Goal: Transaction & Acquisition: Obtain resource

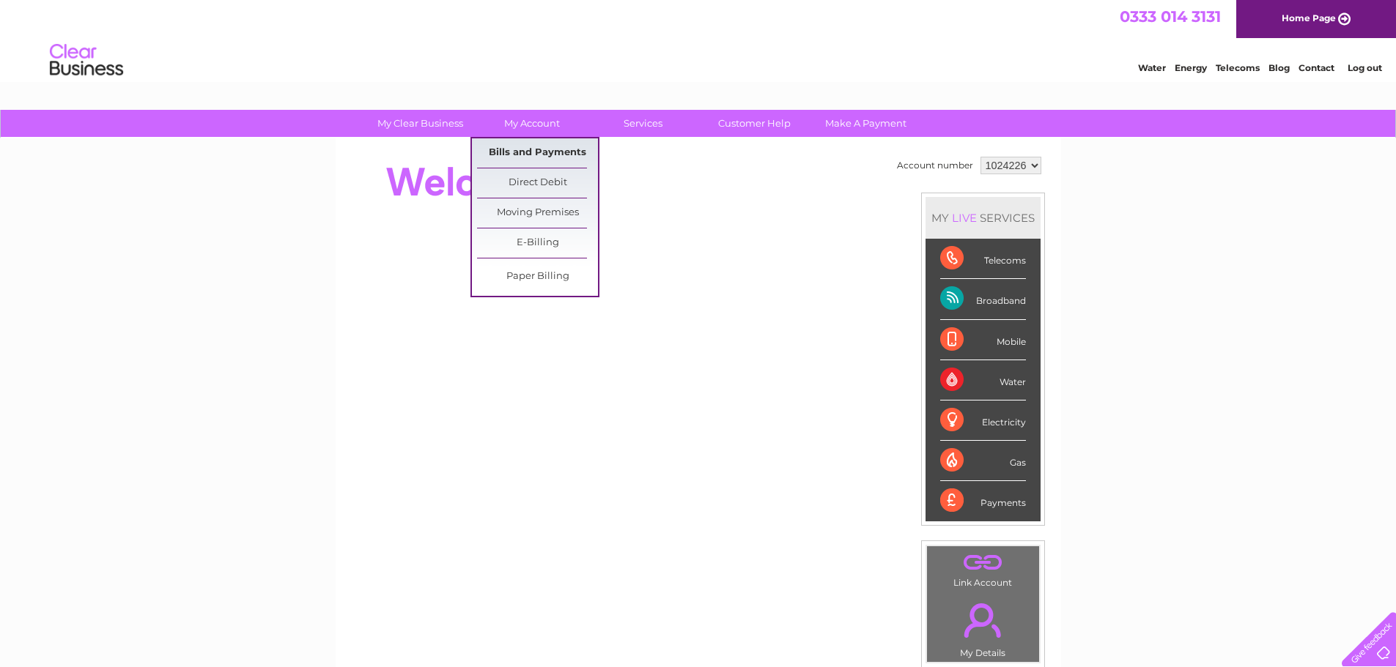
click at [538, 156] on link "Bills and Payments" at bounding box center [537, 152] width 121 height 29
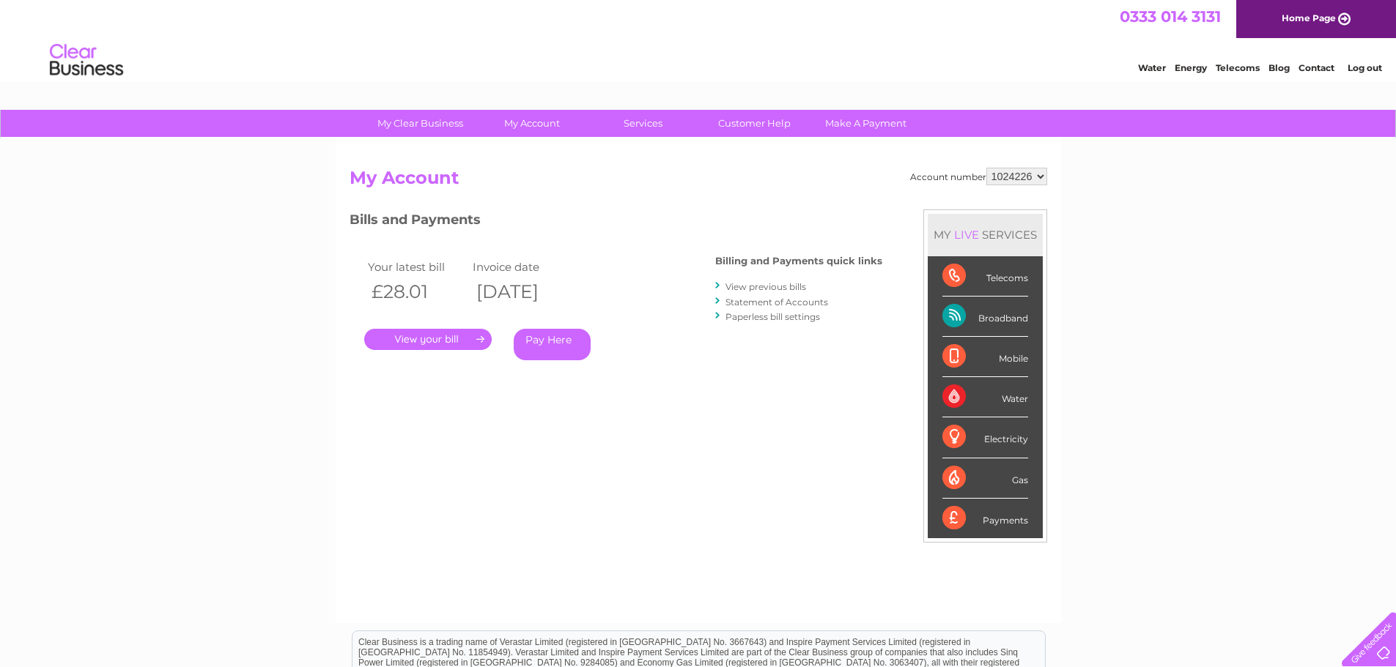
click at [1037, 177] on select "1024226 1035901" at bounding box center [1016, 177] width 61 height 18
select select "1035901"
click at [986, 168] on select "1024226 1035901" at bounding box center [1016, 177] width 61 height 18
click at [441, 341] on link "." at bounding box center [427, 339] width 127 height 21
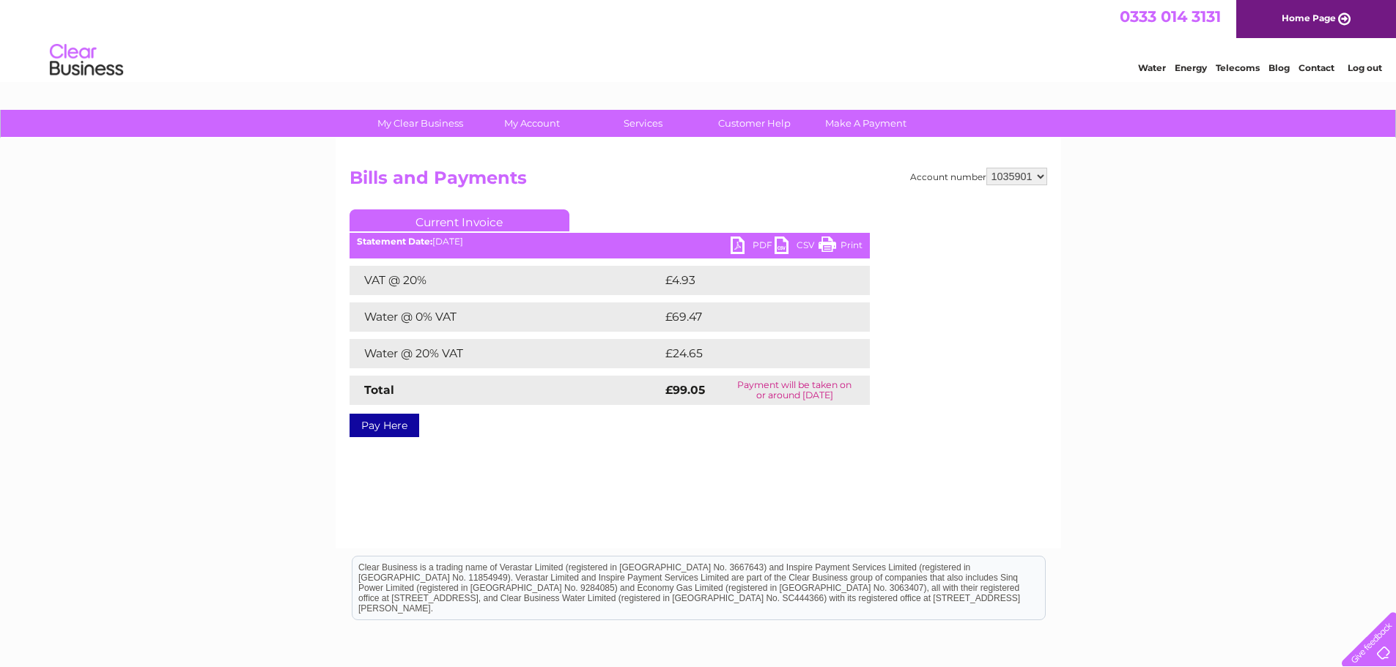
click at [744, 245] on link "PDF" at bounding box center [752, 247] width 44 height 21
click at [1357, 68] on link "Log out" at bounding box center [1364, 67] width 34 height 11
